Goal: Communication & Community: Answer question/provide support

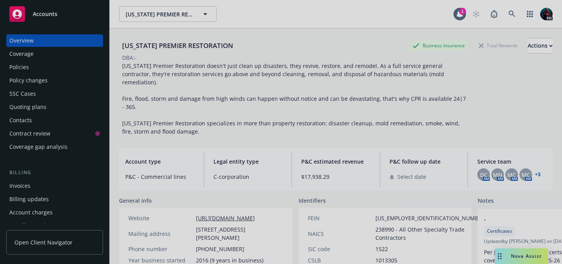
click at [519, 256] on div at bounding box center [281, 132] width 562 height 264
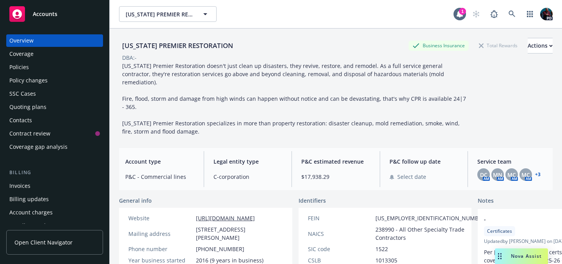
click at [514, 255] on span "Nova Assist" at bounding box center [526, 255] width 31 height 7
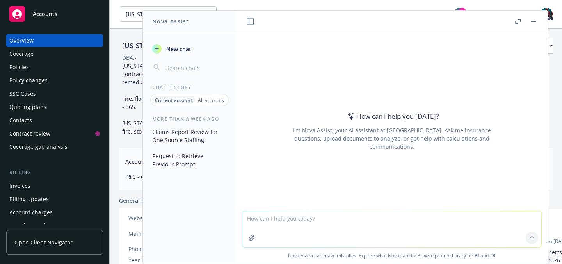
click at [205, 99] on p "All accounts" at bounding box center [211, 100] width 26 height 7
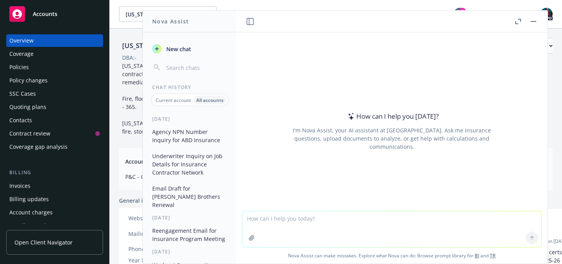
click at [190, 131] on button "Agency NPN Number Inquiry for ABD Insurance" at bounding box center [189, 135] width 81 height 21
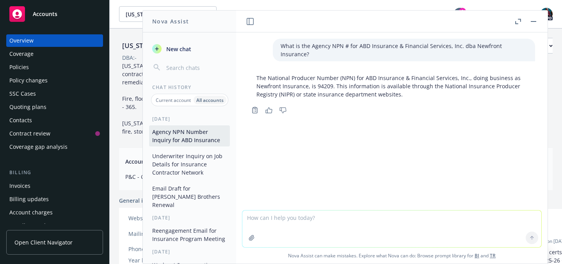
type textarea "A"
type textarea "Where did you source your information from?"
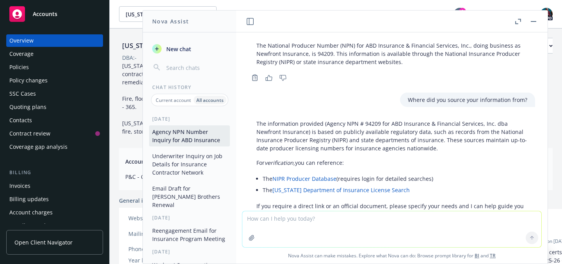
scroll to position [67, 0]
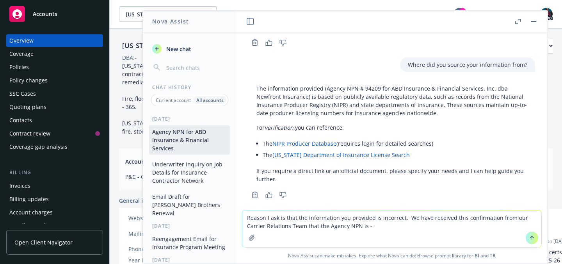
type textarea "Reason I ask is that the information you provided is incorrect. We have receive…"
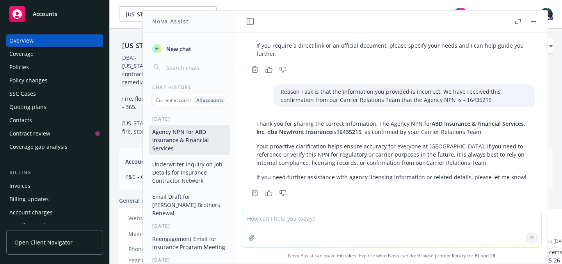
scroll to position [199, 0]
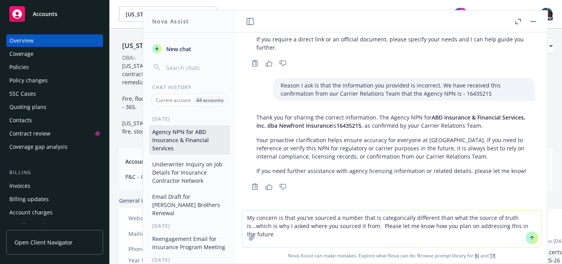
type textarea "My concern is that you've sourced a number that is categorically different than…"
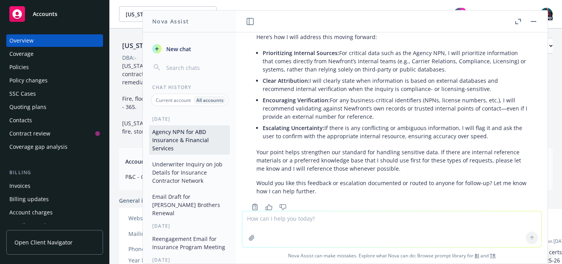
scroll to position [409, 0]
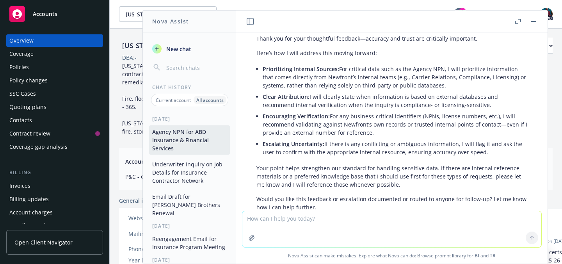
click at [178, 50] on span "New chat" at bounding box center [178, 49] width 27 height 8
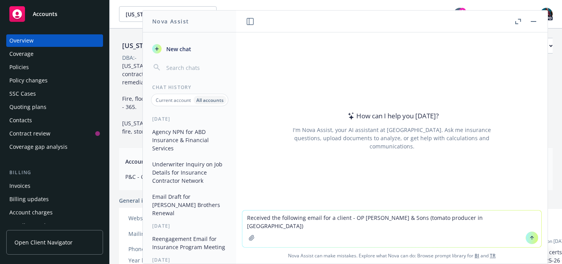
click at [318, 217] on textarea "Received the following email for a client - OP [PERSON_NAME] & Sons (tomato pro…" at bounding box center [391, 228] width 299 height 37
click at [310, 226] on textarea "Received the following email from an underwriter at Philadelphia Insurance for …" at bounding box center [391, 228] width 299 height 37
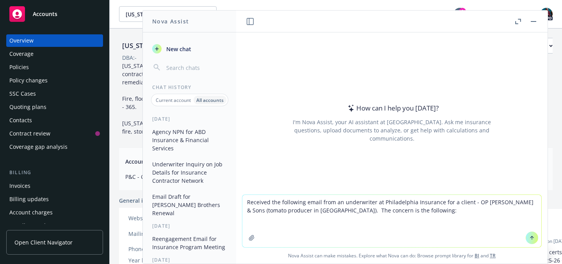
paste textarea "Unfortunately we will not be able to offer a quote. The location has a private …"
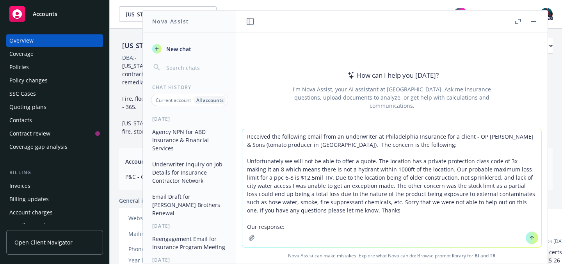
click at [244, 160] on textarea "Received the following email from an underwriter at Philadelphia Insurance for …" at bounding box center [391, 188] width 299 height 118
click at [345, 211] on textarea "Received the following email from an underwriter at Philadelphia Insurance for …" at bounding box center [391, 188] width 299 height 118
click at [282, 153] on textarea "Received the following email from an underwriter at Philadelphia Insurance for …" at bounding box center [391, 188] width 299 height 118
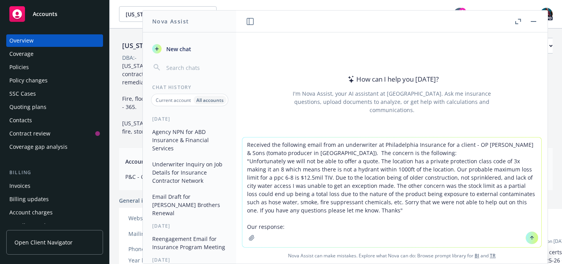
click at [291, 229] on textarea "Received the following email from an underwriter at Philadelphia Insurance for …" at bounding box center [391, 192] width 299 height 110
paste textarea "Hi [PERSON_NAME], Thank you for your email. We reached out to the insured and c…"
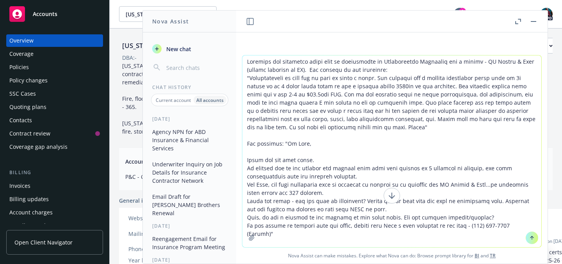
scroll to position [0, 0]
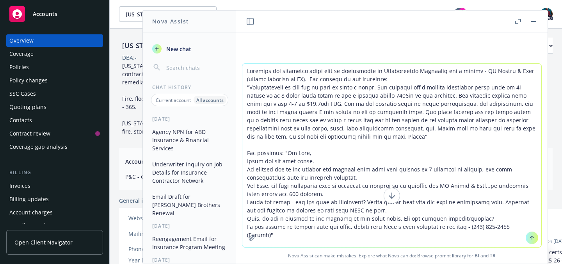
click at [517, 225] on textarea at bounding box center [391, 155] width 299 height 183
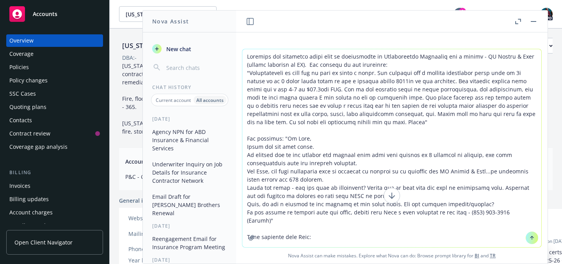
paste textarea "Where is the water from the fire hydrants coming from? Is it their well or the …"
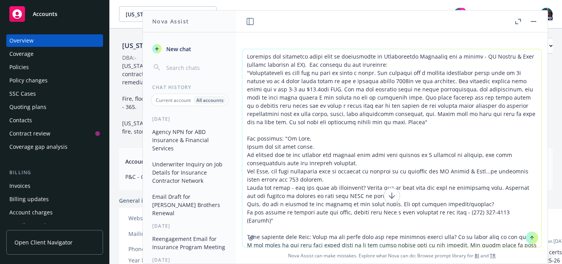
scroll to position [18, 0]
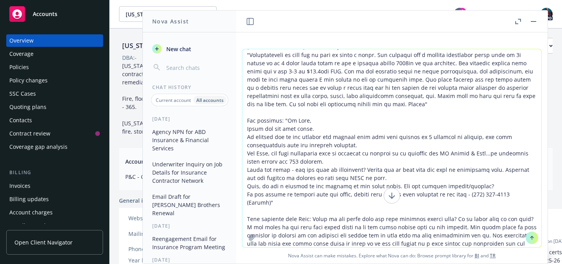
click at [311, 210] on textarea at bounding box center [391, 148] width 299 height 198
click at [296, 239] on textarea at bounding box center [391, 148] width 299 height 198
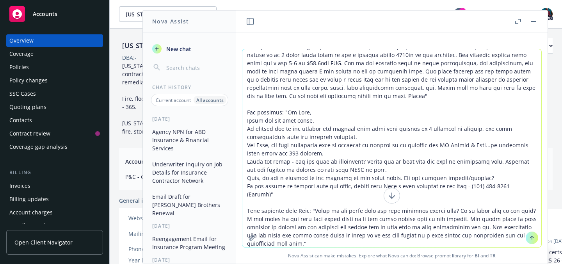
scroll to position [34, 0]
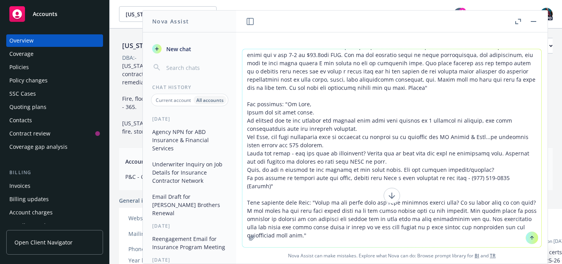
paste textarea "Good afternoon [PERSON_NAME], I connected with [PERSON_NAME] and confirmed that…"
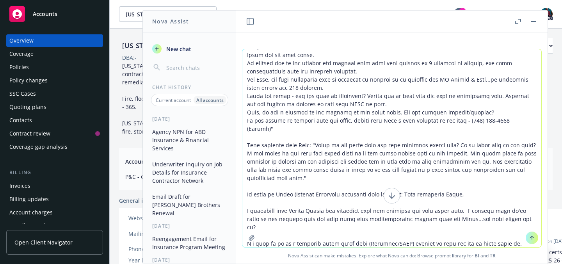
click at [399, 186] on textarea at bounding box center [391, 148] width 299 height 198
click at [417, 245] on textarea at bounding box center [391, 148] width 299 height 198
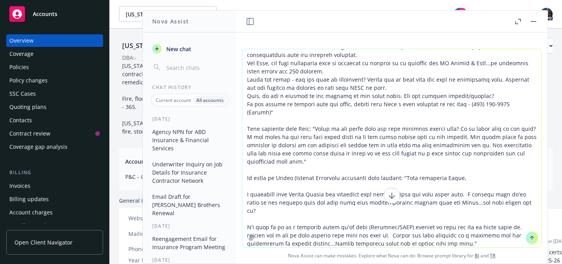
scroll to position [116, 0]
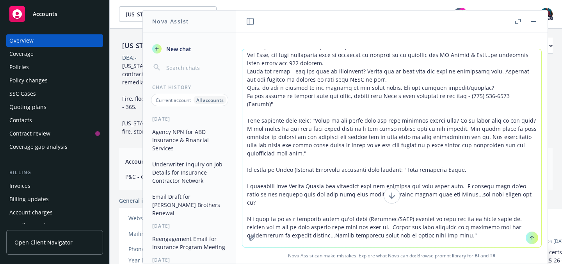
type textarea "Received the following email from an underwriter at Philadelphia Insurance for …"
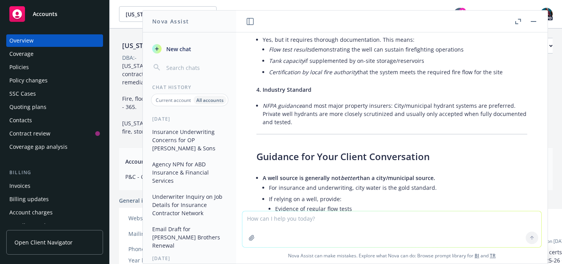
scroll to position [638, 0]
